Goal: Task Accomplishment & Management: Use online tool/utility

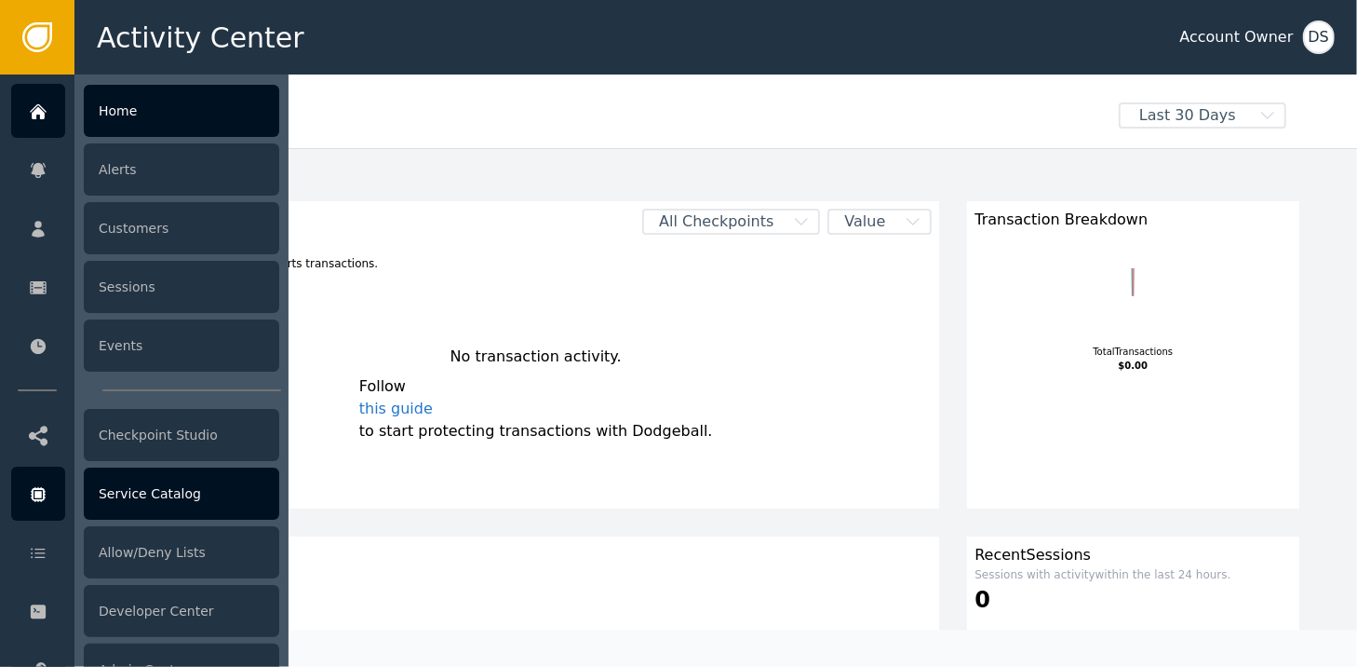
click at [170, 493] on div "Service Catalog" at bounding box center [182, 493] width 196 height 52
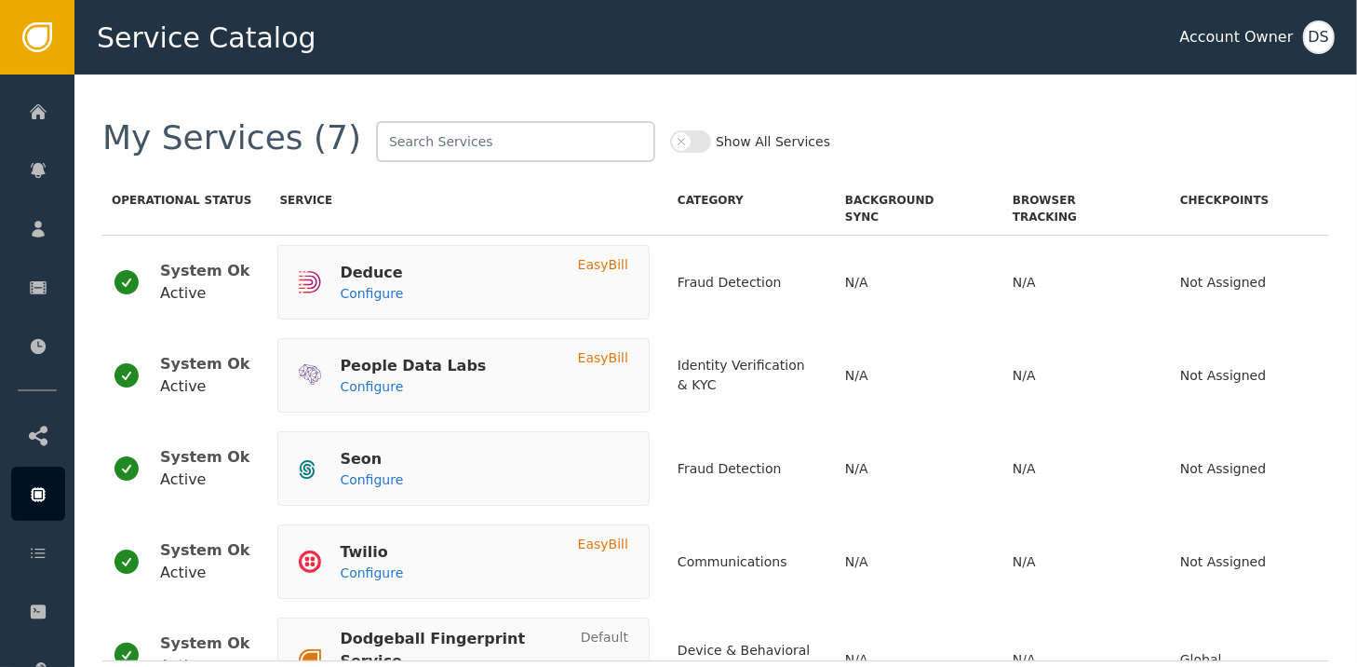
click at [670, 140] on button "Show All Services" at bounding box center [690, 141] width 41 height 22
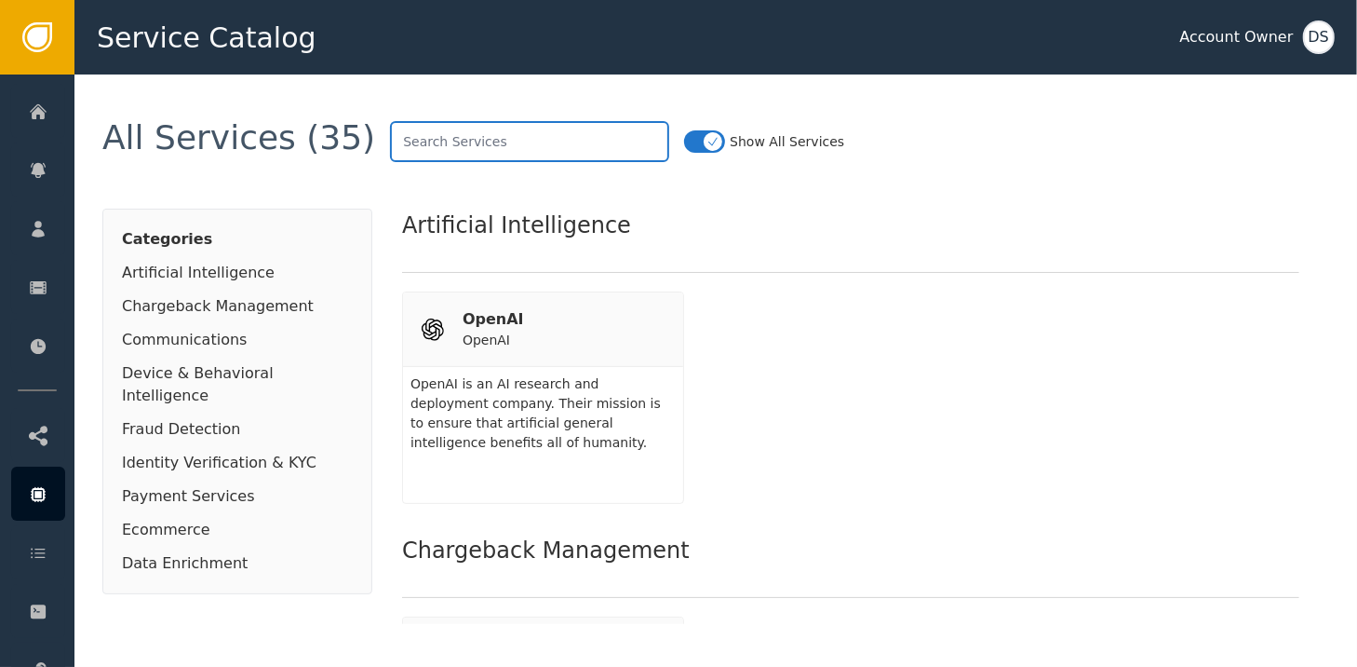
click at [446, 142] on input "text" at bounding box center [529, 141] width 279 height 41
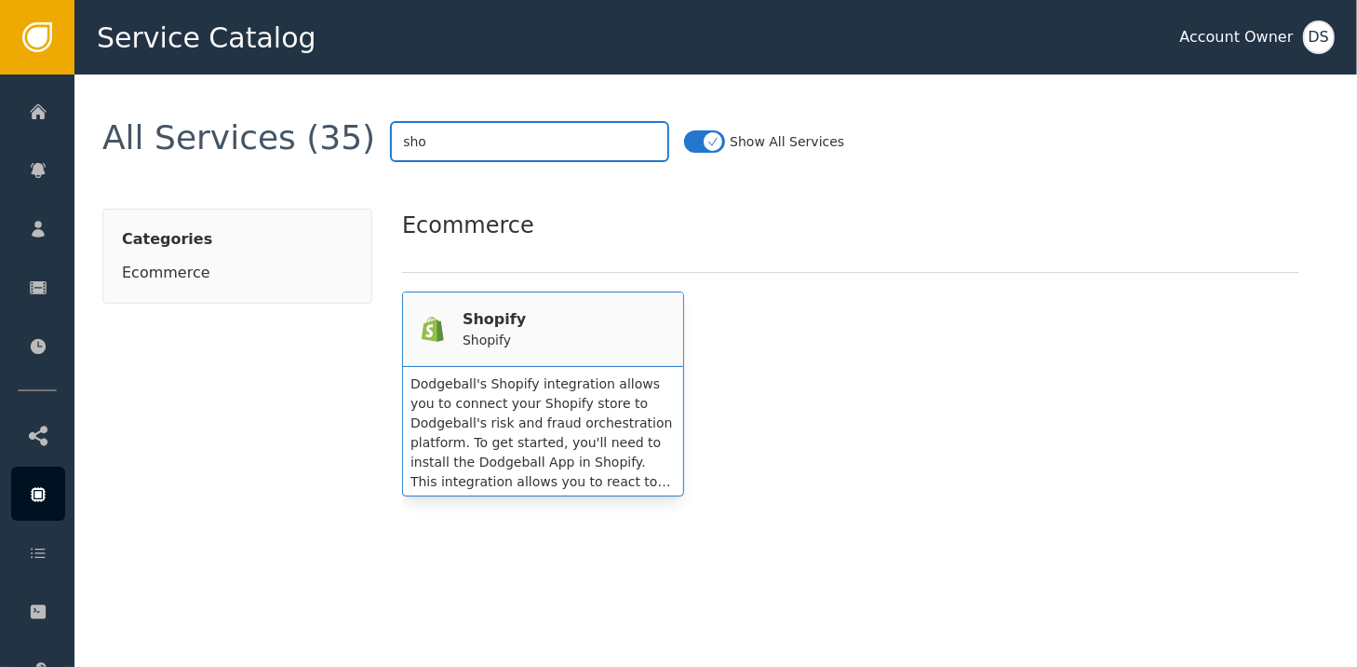
type input "sho"
click at [481, 319] on div "Shopify" at bounding box center [494, 319] width 63 height 22
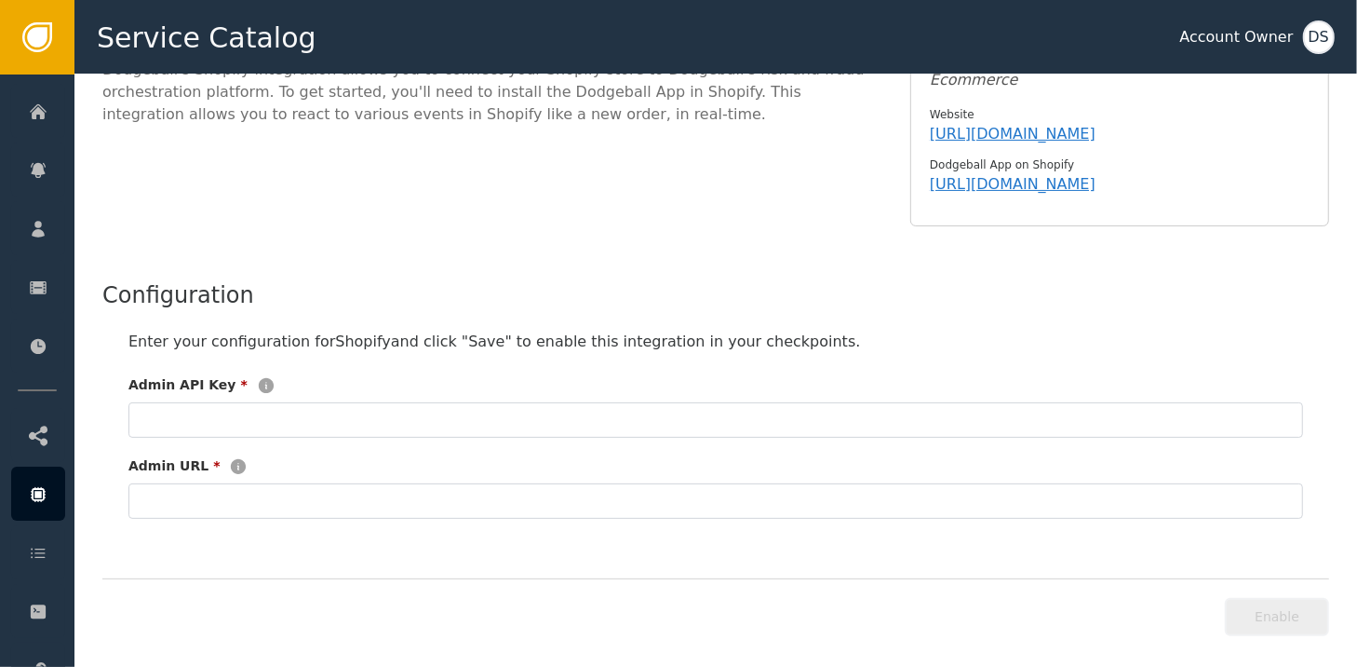
scroll to position [262, 0]
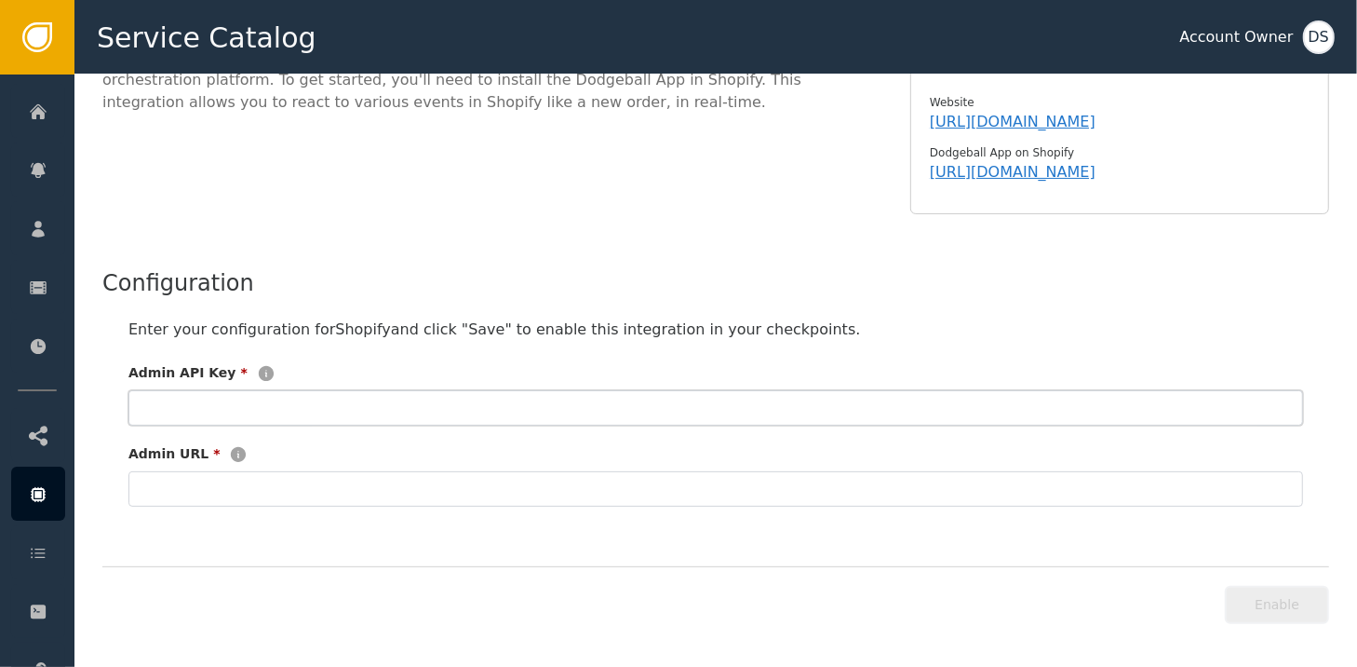
click at [298, 403] on input "text" at bounding box center [715, 407] width 1175 height 35
type input "[PERSON_NAME]"
click at [181, 487] on input "text" at bounding box center [715, 488] width 1175 height 35
type input "aa"
click at [539, 437] on div "Admin API Key * [PERSON_NAME] Admin URL * aa" at bounding box center [715, 434] width 1175 height 143
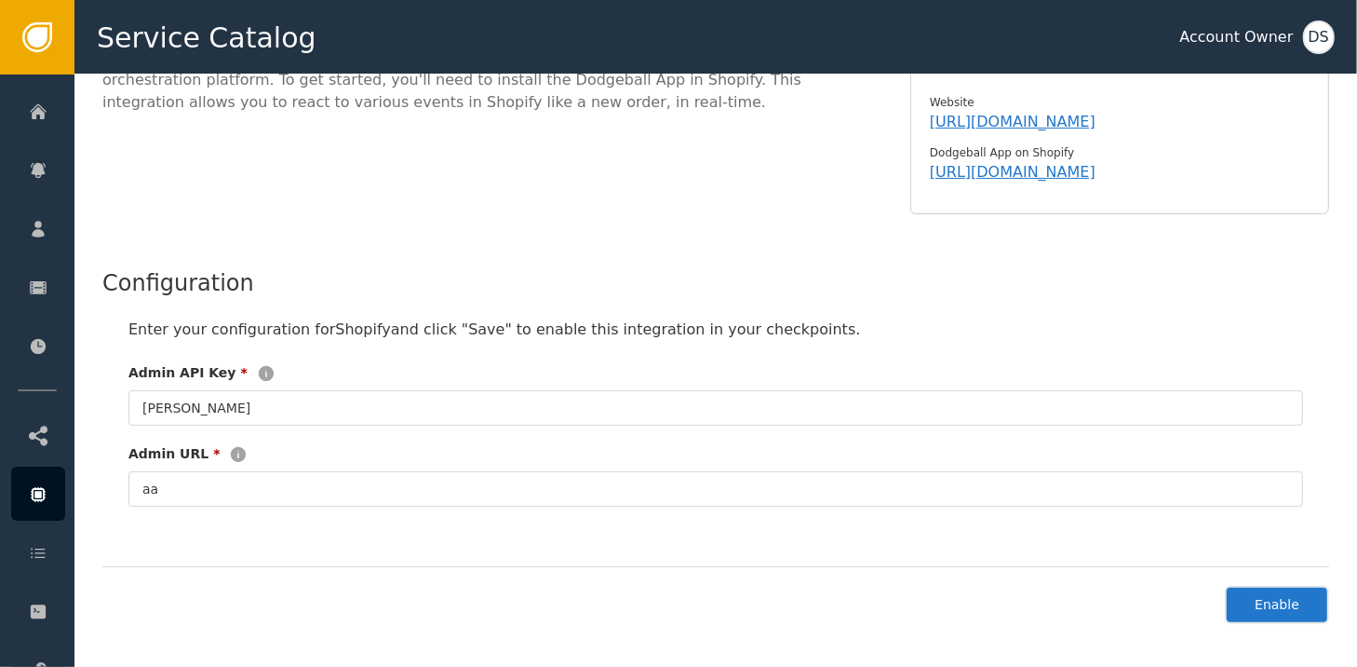
click at [1289, 605] on button "Enable" at bounding box center [1277, 605] width 104 height 38
type input "***"
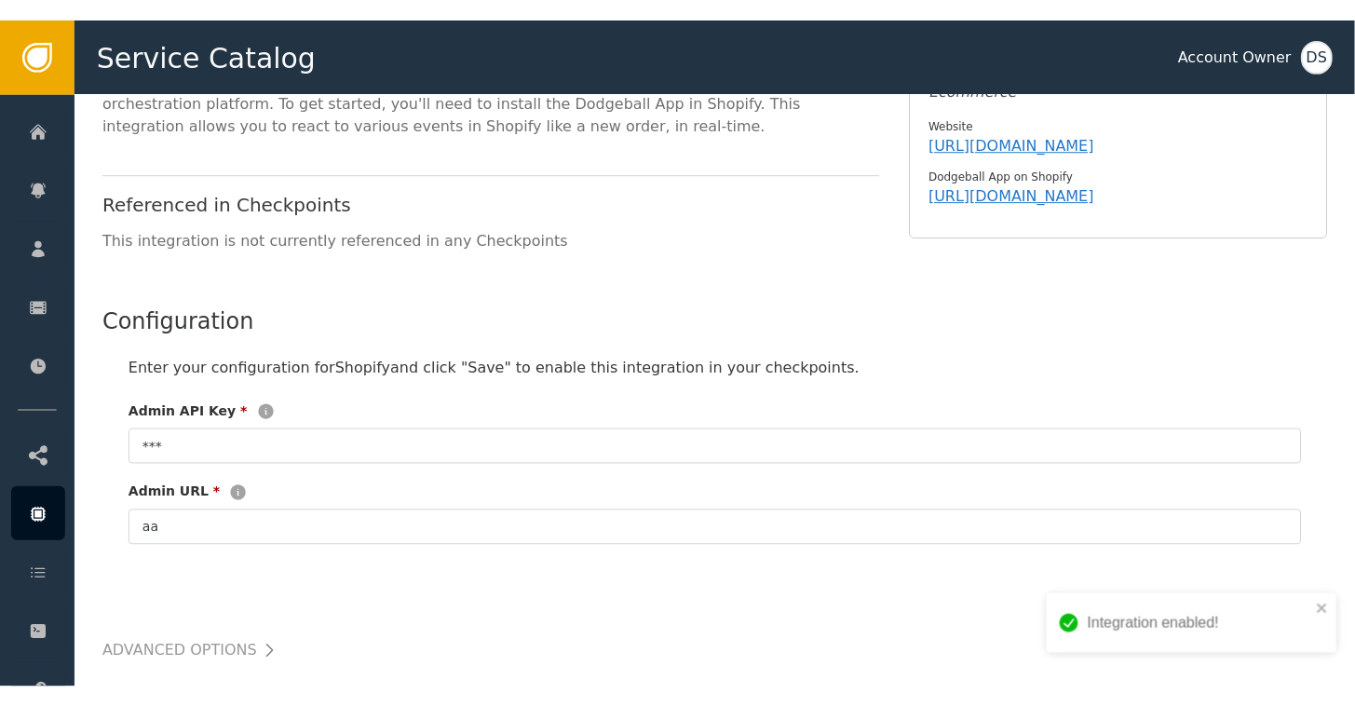
scroll to position [266, 0]
